Goal: Transaction & Acquisition: Book appointment/travel/reservation

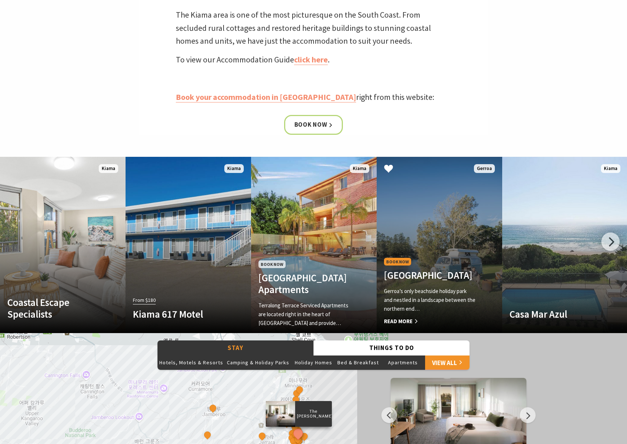
scroll to position [384, 0]
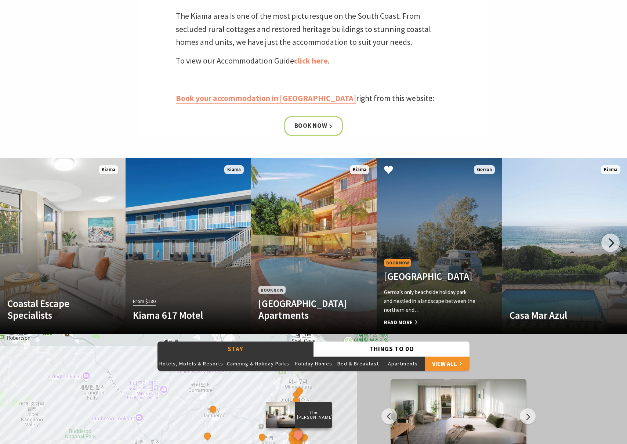
click at [433, 257] on div "Book Now Seven Mile Beach Holiday Park Gerroa’s only beachside holiday park and…" at bounding box center [430, 291] width 107 height 69
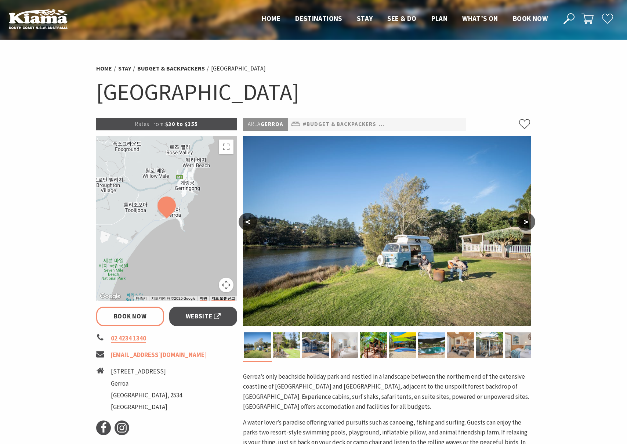
select select "3"
select select "2"
click at [311, 350] on img at bounding box center [315, 345] width 27 height 26
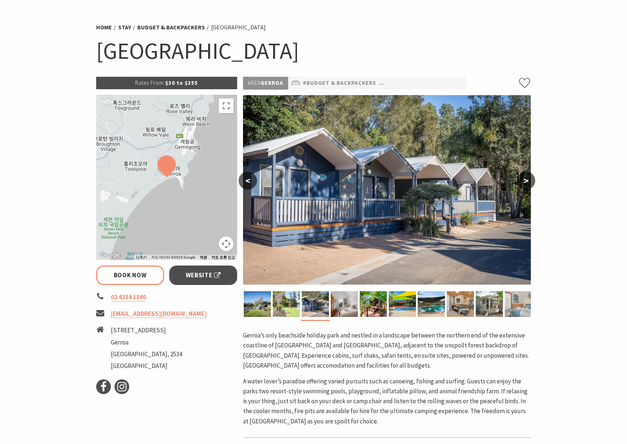
scroll to position [53, 0]
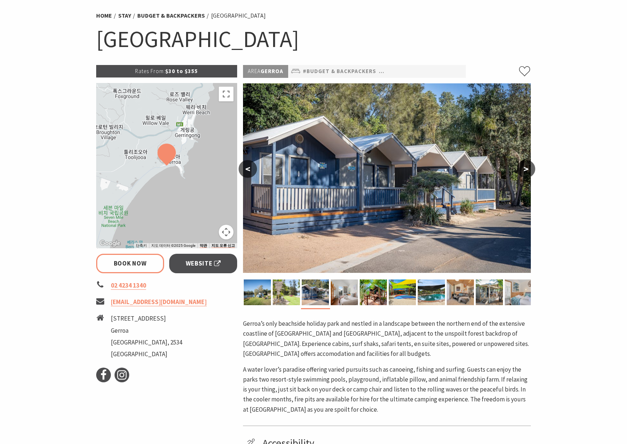
click at [529, 166] on button ">" at bounding box center [526, 169] width 18 height 18
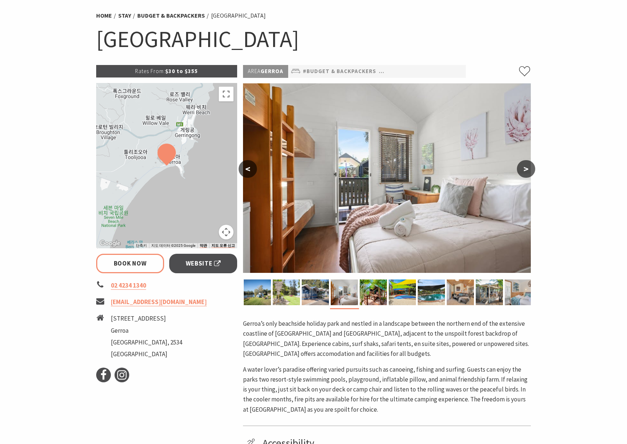
click at [529, 166] on button ">" at bounding box center [526, 169] width 18 height 18
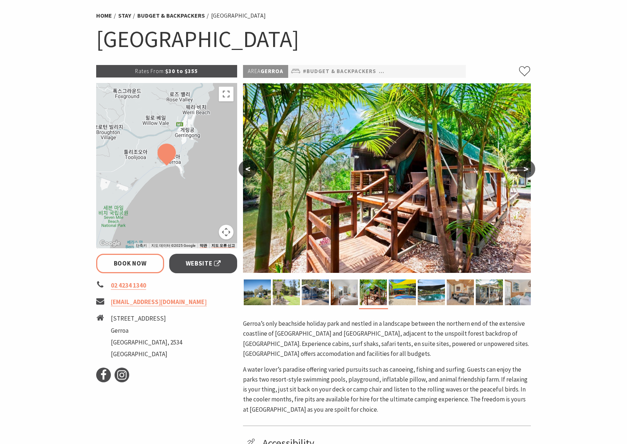
click at [527, 168] on button ">" at bounding box center [526, 169] width 18 height 18
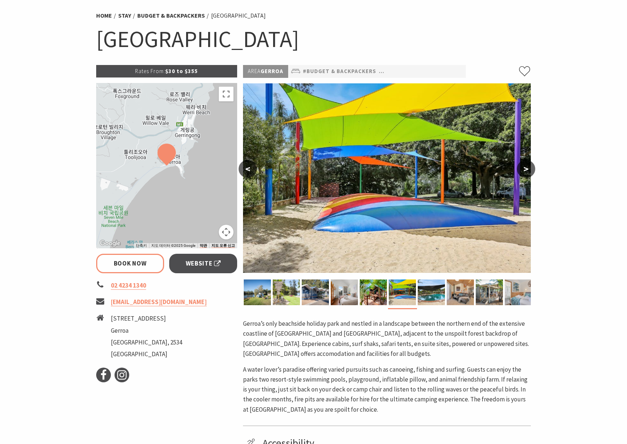
click at [270, 164] on img at bounding box center [387, 178] width 288 height 190
click at [249, 168] on button "<" at bounding box center [248, 169] width 18 height 18
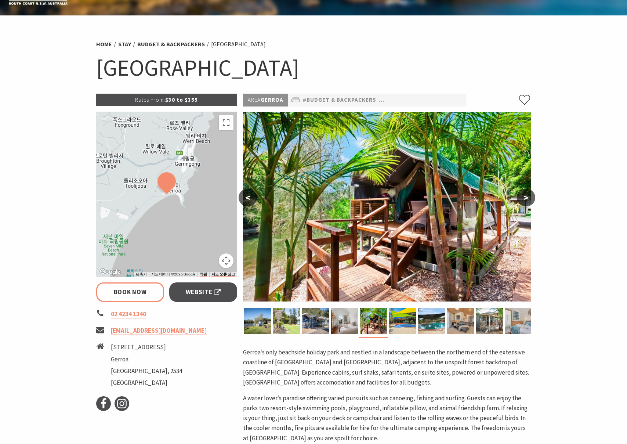
scroll to position [0, 0]
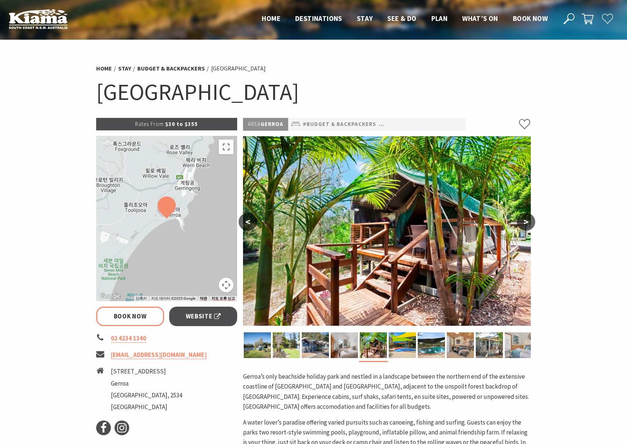
click at [250, 204] on img at bounding box center [387, 231] width 288 height 190
click at [252, 209] on img at bounding box center [387, 231] width 288 height 190
click at [245, 218] on button "<" at bounding box center [248, 222] width 18 height 18
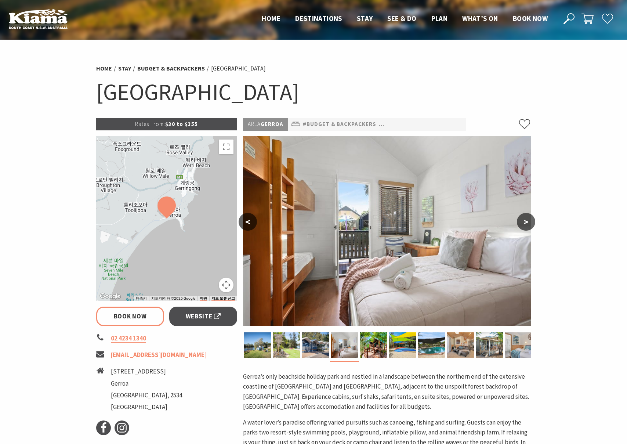
click at [245, 218] on button "<" at bounding box center [248, 222] width 18 height 18
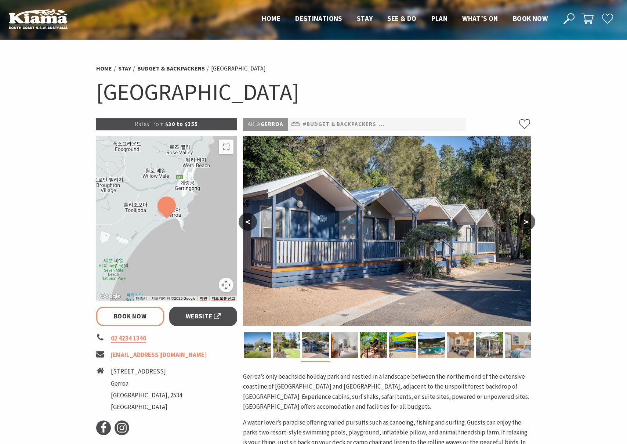
click at [528, 220] on button ">" at bounding box center [526, 222] width 18 height 18
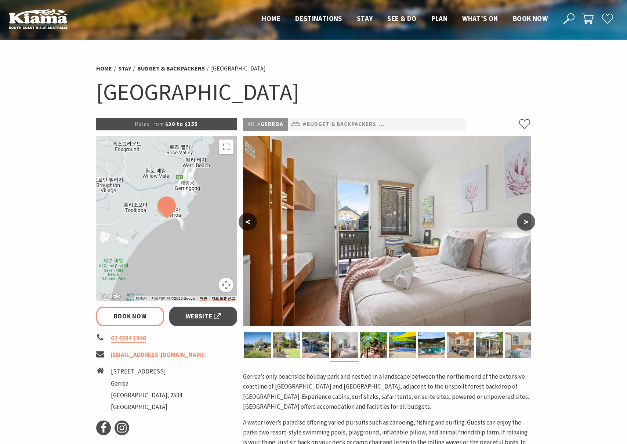
click at [528, 220] on button ">" at bounding box center [526, 222] width 18 height 18
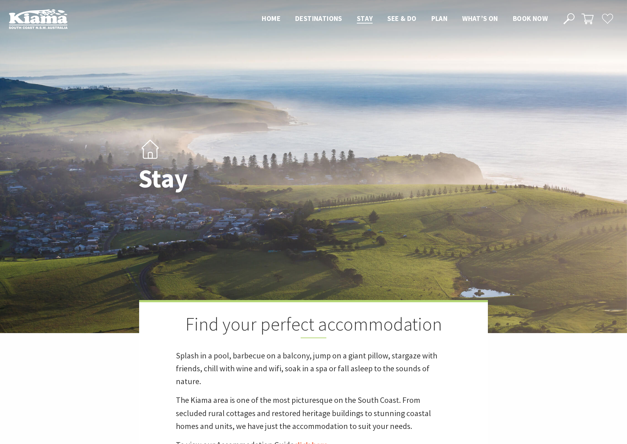
click at [107, 44] on div "Stay Find your perfect accommodation Splash in a pool, barbecue on a balcony, j…" at bounding box center [313, 276] width 627 height 553
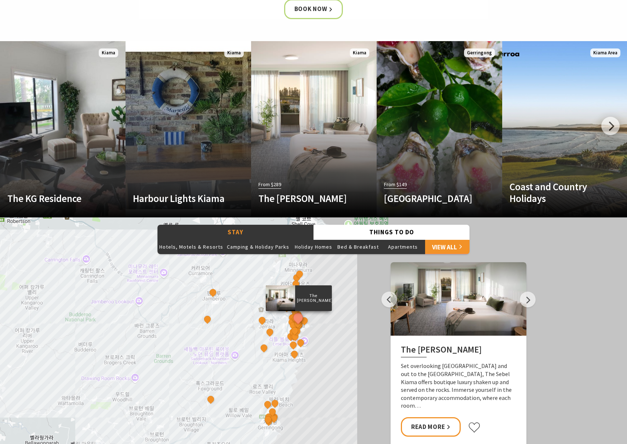
scroll to position [508, 0]
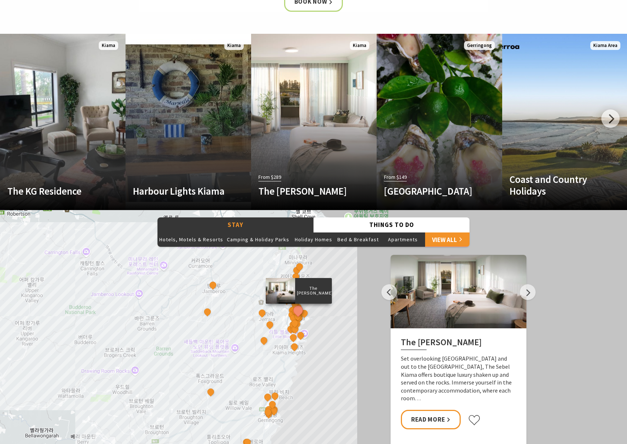
click at [233, 337] on div "The Sebel Kiama Seaside Escape 1 Bellevue Boutique Hotel Kiama Saddleback Grove…" at bounding box center [313, 342] width 627 height 264
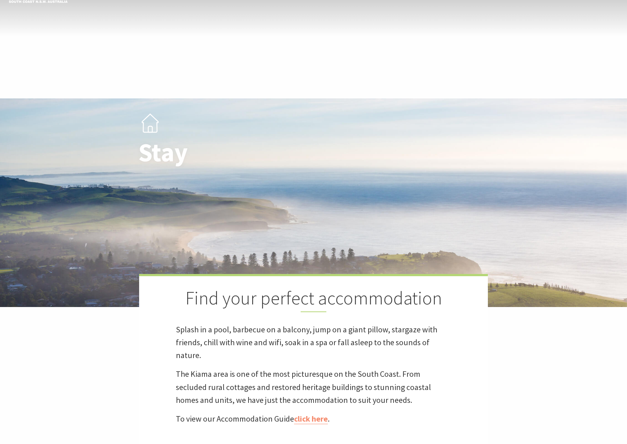
scroll to position [0, 0]
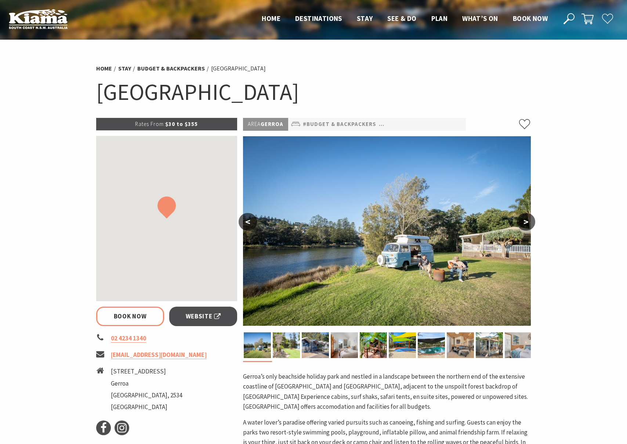
select select "3"
select select "2"
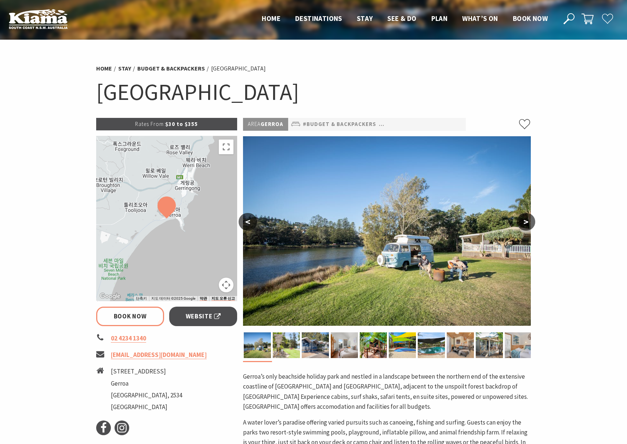
click at [65, 108] on section "Home Stay Budget & backpackers Seven Mile Beach Holiday Park Seven Mile Beach H…" at bounding box center [313, 364] width 627 height 648
click at [26, 298] on section "Home Stay Budget & backpackers Seven Mile Beach Holiday Park Seven Mile Beach H…" at bounding box center [313, 364] width 627 height 648
click at [44, 300] on section "Home Stay Budget & backpackers Seven Mile Beach Holiday Park Seven Mile Beach H…" at bounding box center [313, 364] width 627 height 648
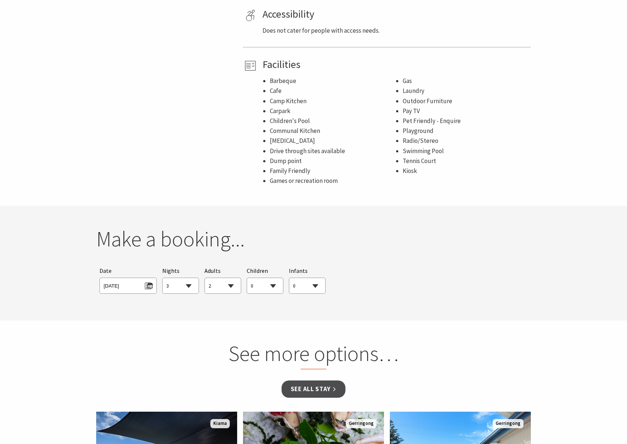
scroll to position [483, 0]
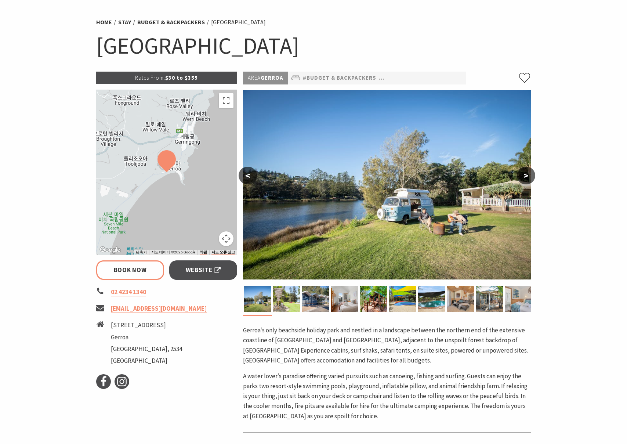
scroll to position [0, 0]
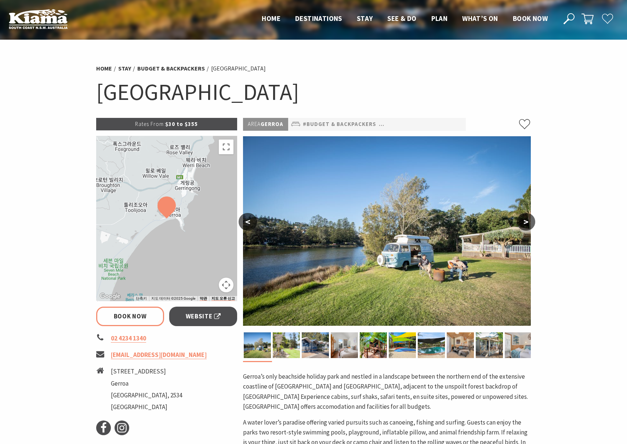
select select "3"
click at [320, 351] on img at bounding box center [315, 345] width 27 height 26
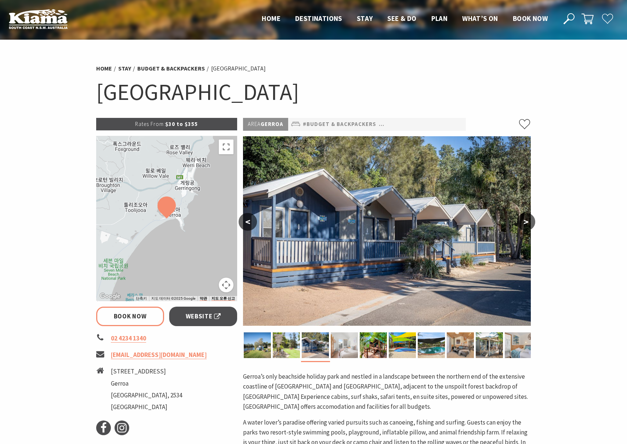
click at [330, 351] on div at bounding box center [344, 345] width 29 height 26
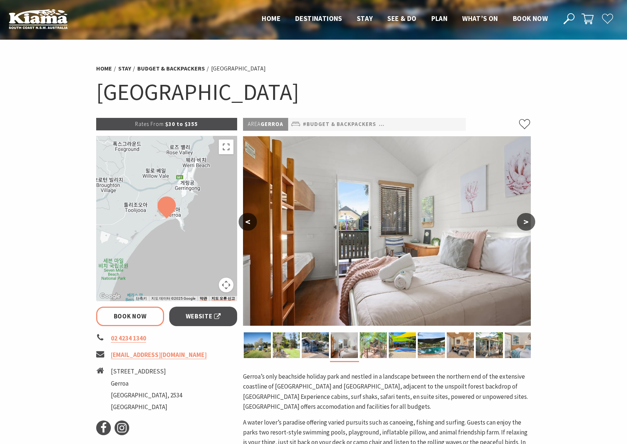
click at [376, 354] on img at bounding box center [373, 345] width 27 height 26
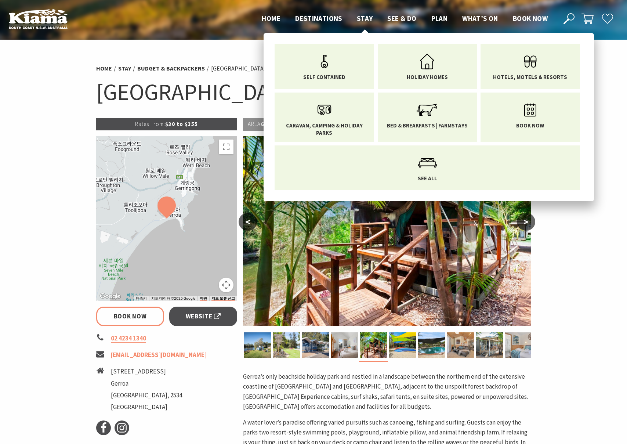
click at [365, 17] on span "Stay" at bounding box center [365, 18] width 16 height 9
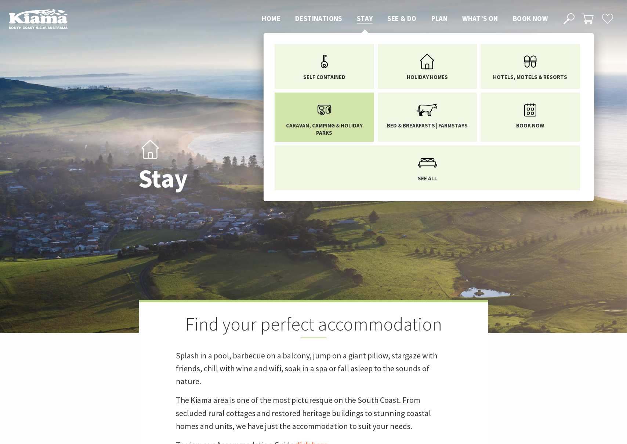
click at [335, 122] on span "Caravan, Camping & Holiday Parks" at bounding box center [324, 129] width 89 height 14
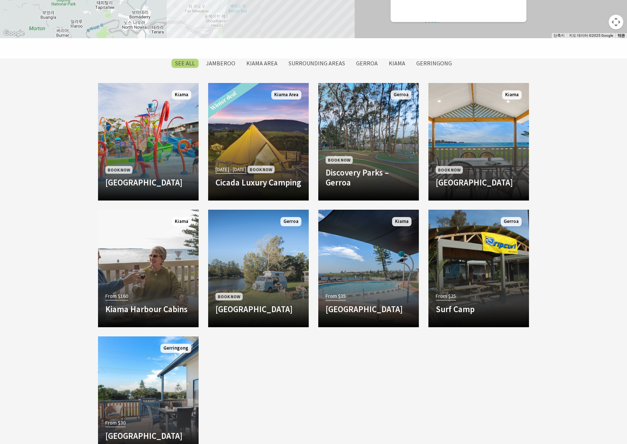
scroll to position [673, 0]
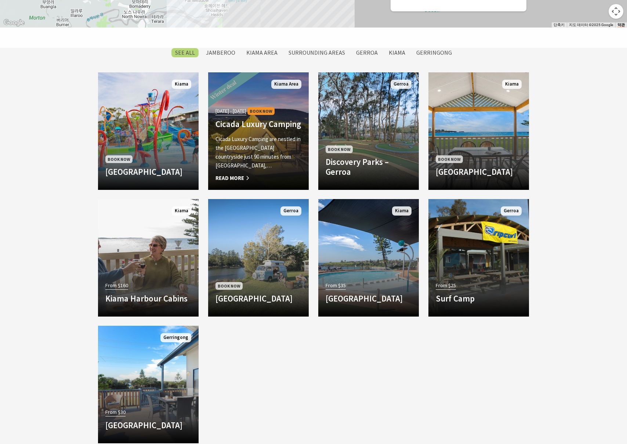
click at [276, 138] on div "[DATE] - [DATE] Book Now Cicada Luxury Camping Cicada Luxury Camping are nestle…" at bounding box center [258, 144] width 101 height 77
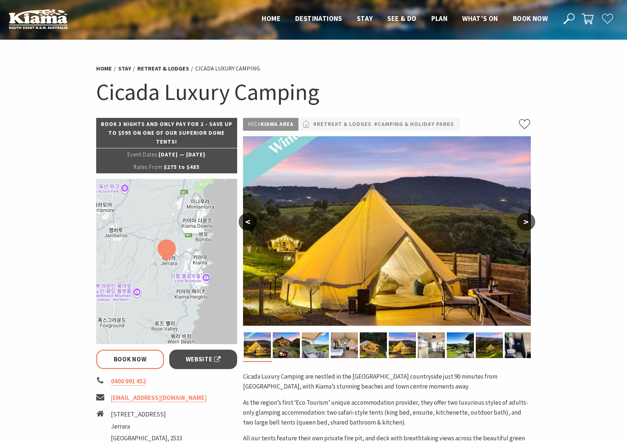
select select "3"
select select "2"
click at [527, 221] on button ">" at bounding box center [526, 222] width 18 height 18
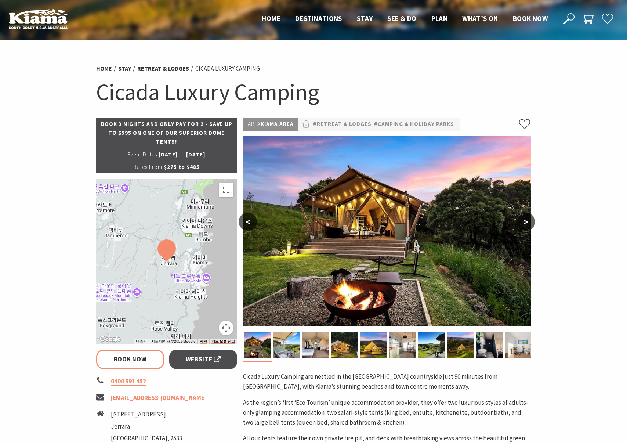
click at [527, 221] on button ">" at bounding box center [526, 222] width 18 height 18
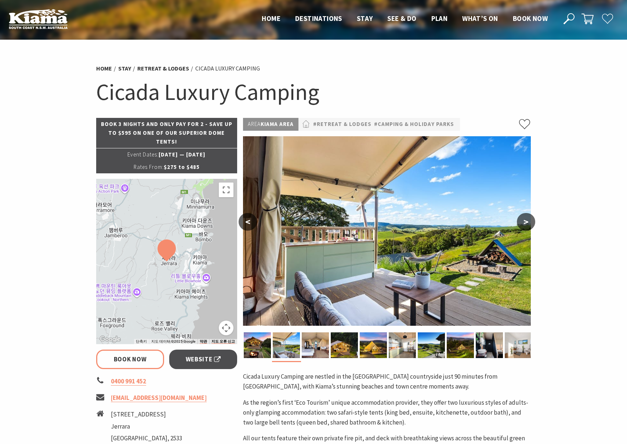
click at [527, 221] on button ">" at bounding box center [526, 222] width 18 height 18
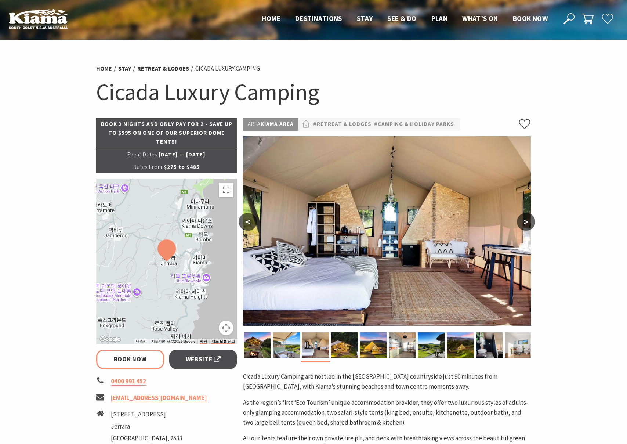
click at [527, 221] on button ">" at bounding box center [526, 222] width 18 height 18
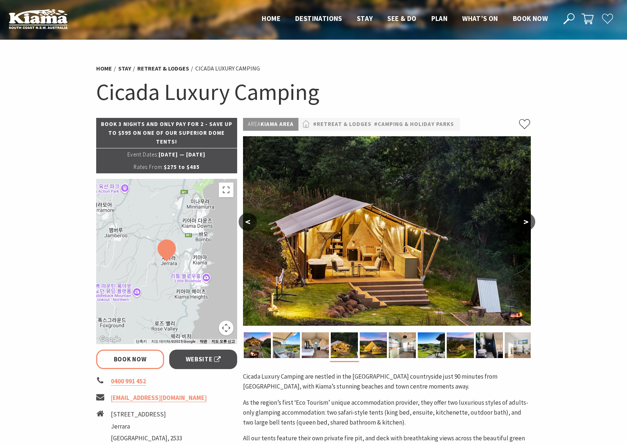
click at [527, 221] on button ">" at bounding box center [526, 222] width 18 height 18
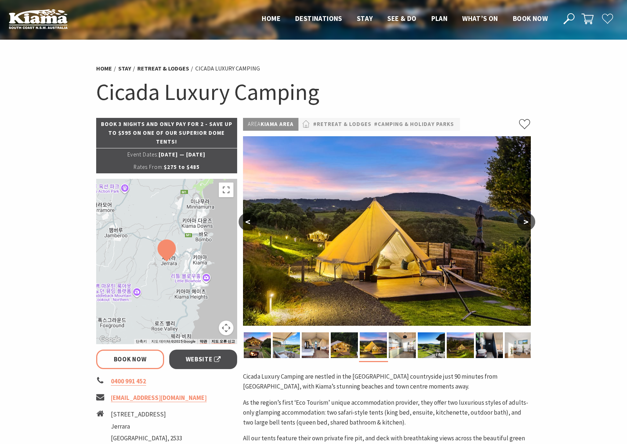
click at [525, 221] on button ">" at bounding box center [526, 222] width 18 height 18
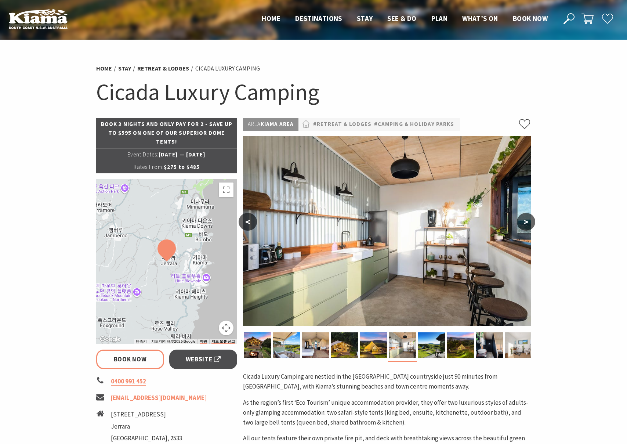
click at [524, 223] on button ">" at bounding box center [526, 222] width 18 height 18
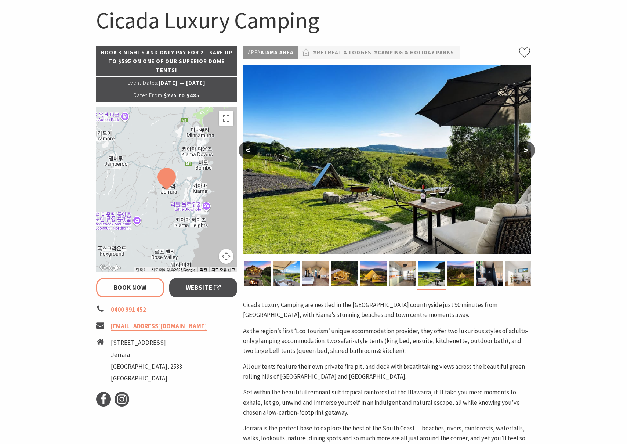
scroll to position [73, 0]
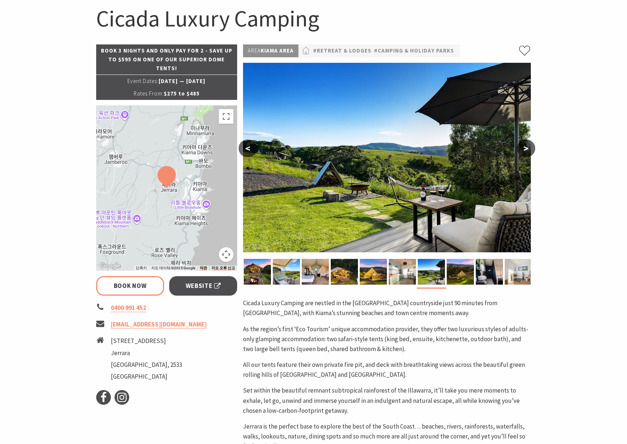
click at [529, 147] on button ">" at bounding box center [526, 149] width 18 height 18
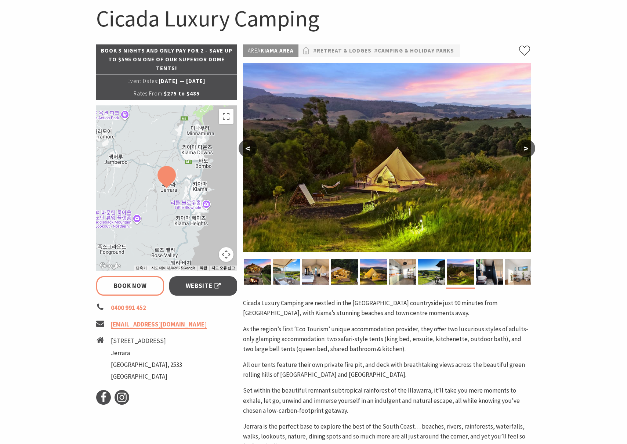
click at [529, 147] on button ">" at bounding box center [526, 149] width 18 height 18
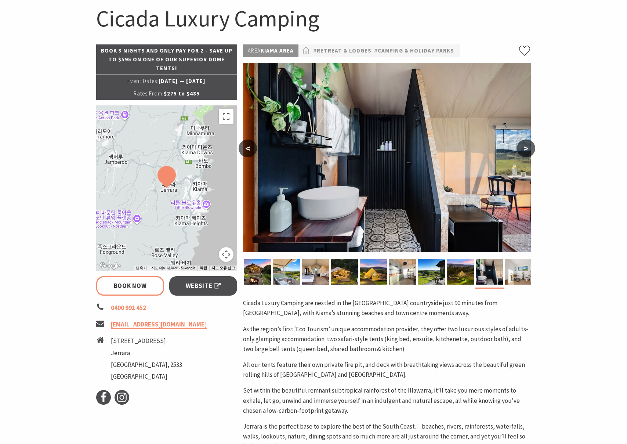
click at [529, 147] on button ">" at bounding box center [526, 149] width 18 height 18
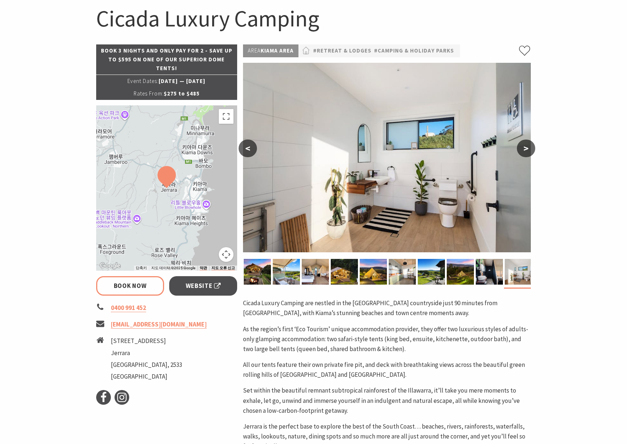
click at [529, 147] on button ">" at bounding box center [526, 149] width 18 height 18
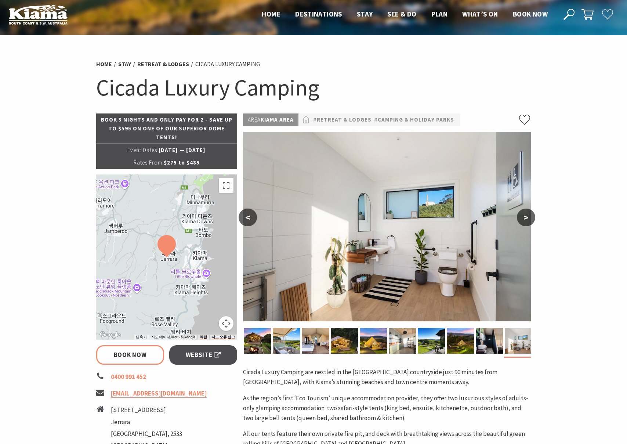
scroll to position [0, 0]
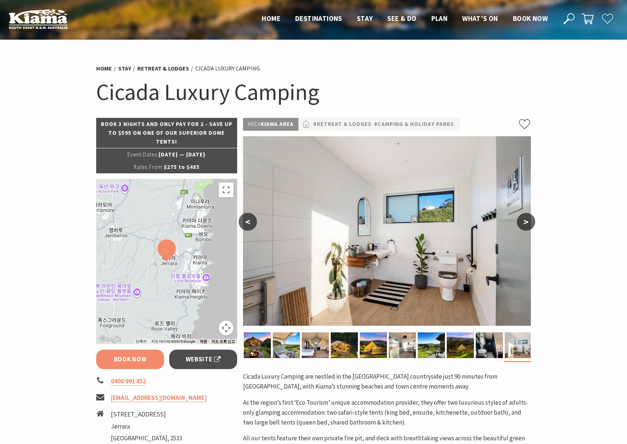
click at [147, 359] on link "Book Now" at bounding box center [130, 359] width 68 height 19
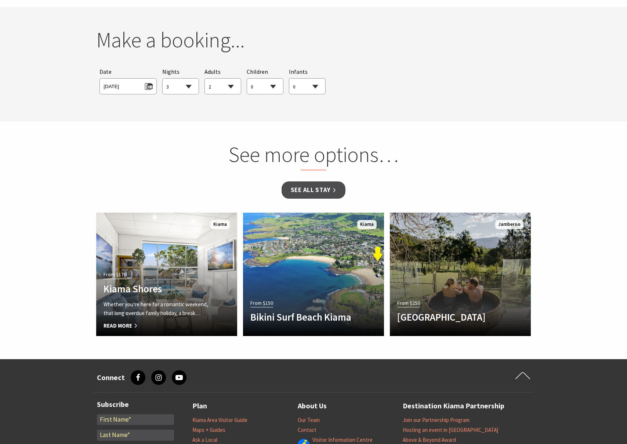
scroll to position [686, 0]
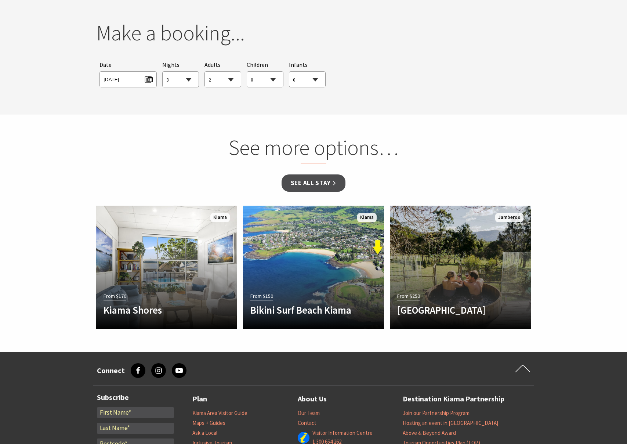
click at [146, 84] on span "[DATE]" at bounding box center [128, 79] width 57 height 16
click at [146, 79] on span "[DATE]" at bounding box center [128, 78] width 49 height 10
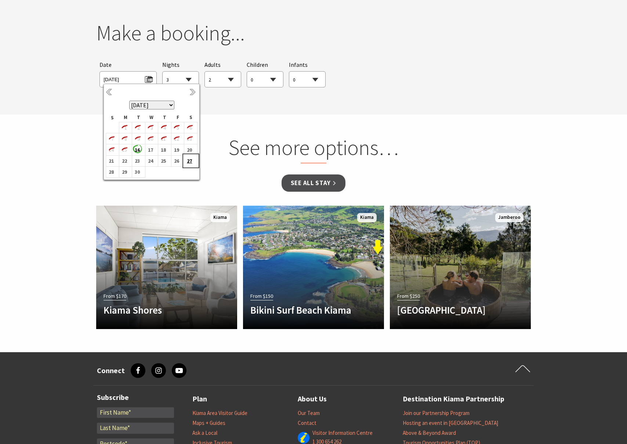
click at [189, 163] on b "27" at bounding box center [189, 161] width 10 height 10
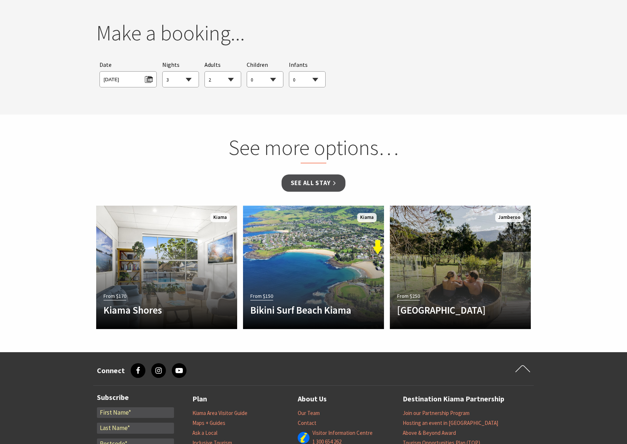
click at [184, 81] on select "1 2 3 4 5 6 7 8 9 10 11 12 13 14 15 16 17 18 19 20 21 22 23 24 25 26 27 28 29 30" at bounding box center [181, 80] width 36 height 16
click at [163, 72] on select "1 2 3 4 5 6 7 8 9 10 11 12 13 14 15 16 17 18 19 20 21 22 23 24 25 26 27 28 29 30" at bounding box center [181, 80] width 36 height 16
click at [376, 104] on section "You currently don't have any items in your cart Make a booking... Searching for…" at bounding box center [313, 57] width 627 height 115
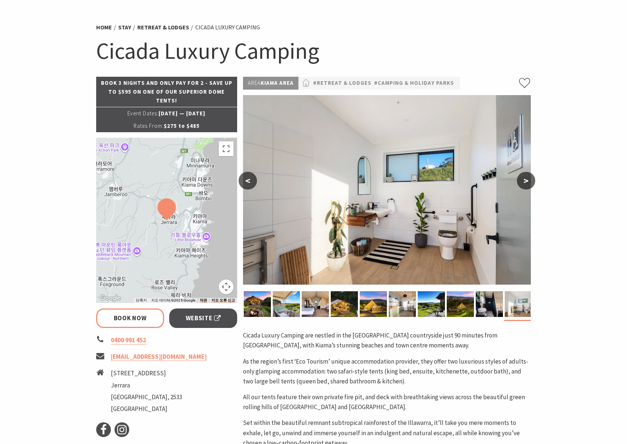
scroll to position [0, 0]
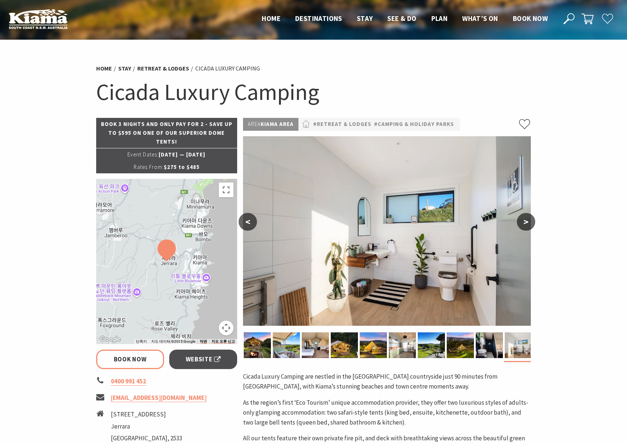
click at [525, 223] on button ">" at bounding box center [526, 222] width 18 height 18
click at [532, 221] on button ">" at bounding box center [526, 222] width 18 height 18
select select "1"
